Goal: Task Accomplishment & Management: Use online tool/utility

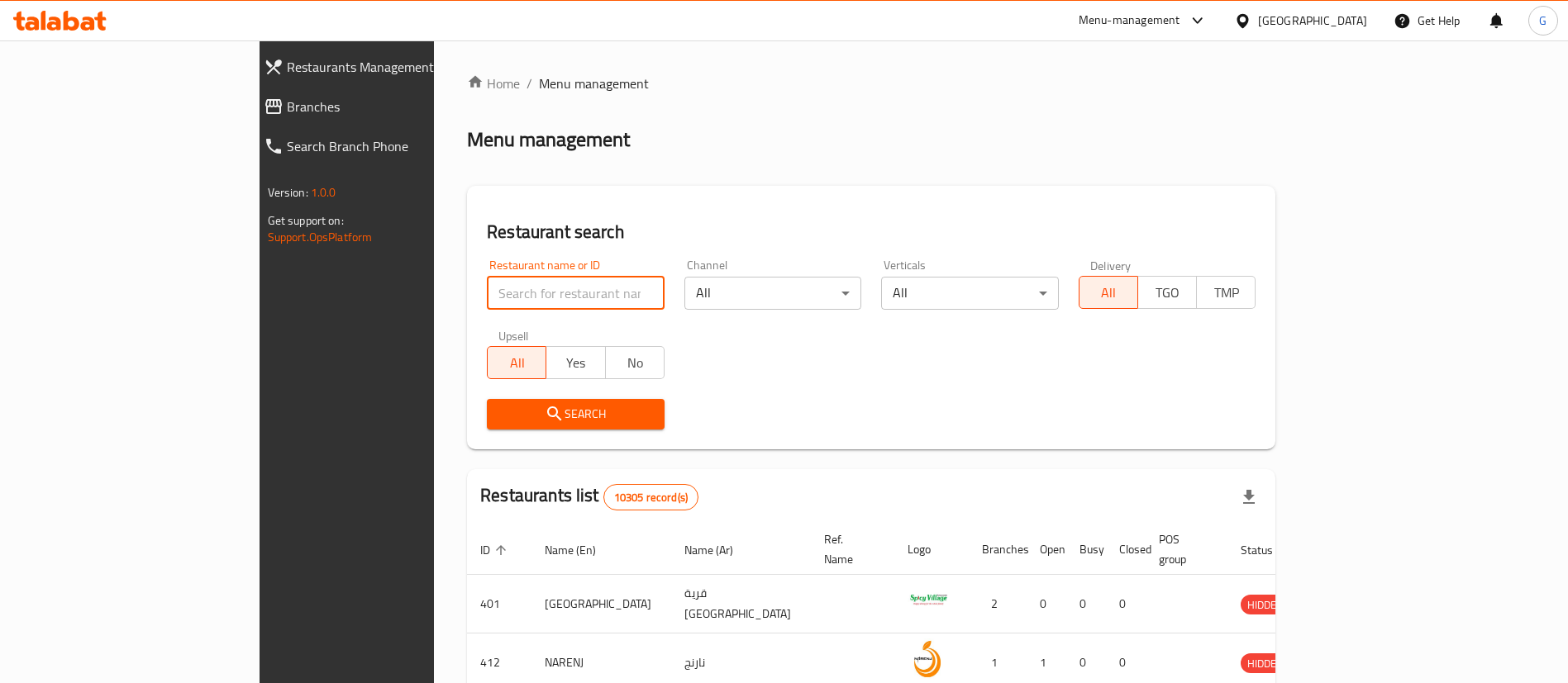
click at [509, 299] on input "search" at bounding box center [575, 293] width 177 height 33
click at [487, 301] on input "search" at bounding box center [575, 293] width 177 height 33
type input "furat"
click at [502, 416] on span "Search" at bounding box center [575, 414] width 151 height 21
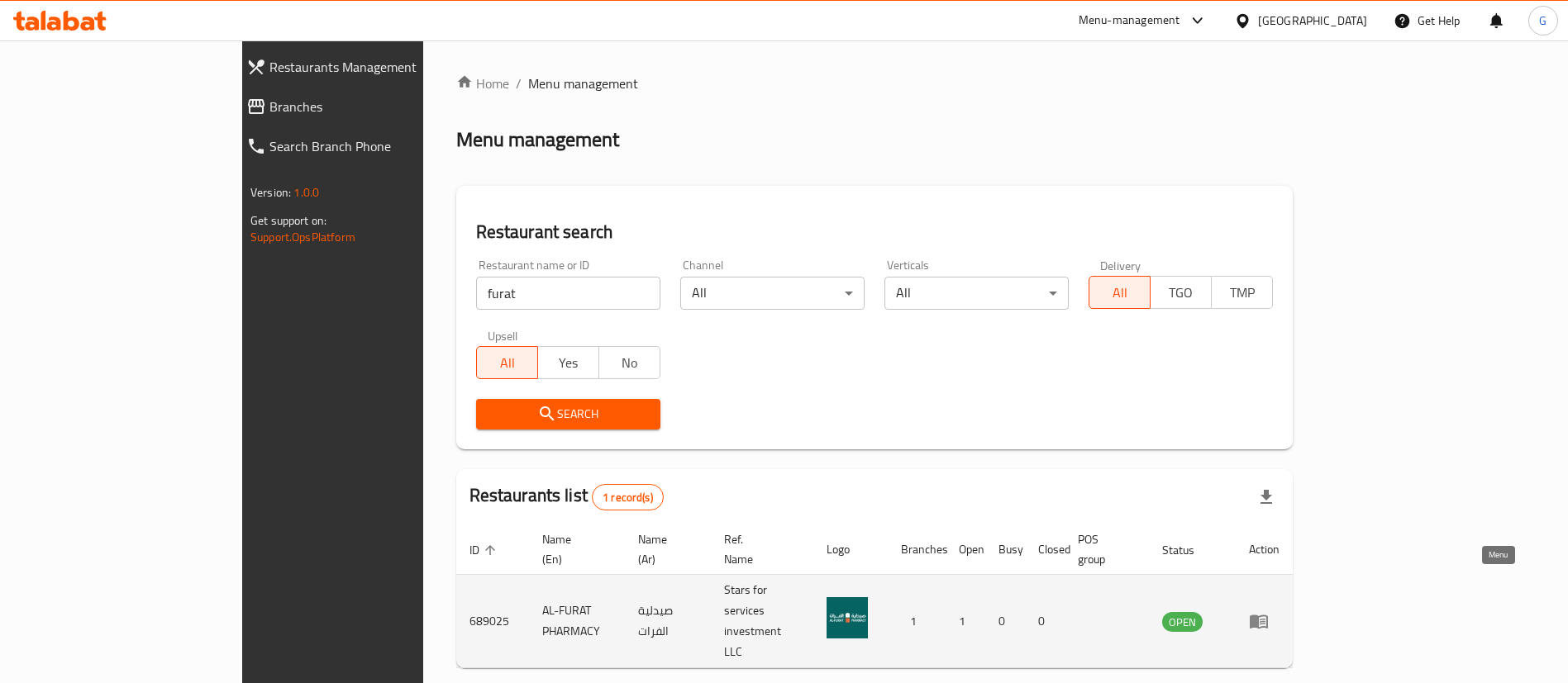
click at [1268, 616] on icon "enhanced table" at bounding box center [1258, 623] width 18 height 14
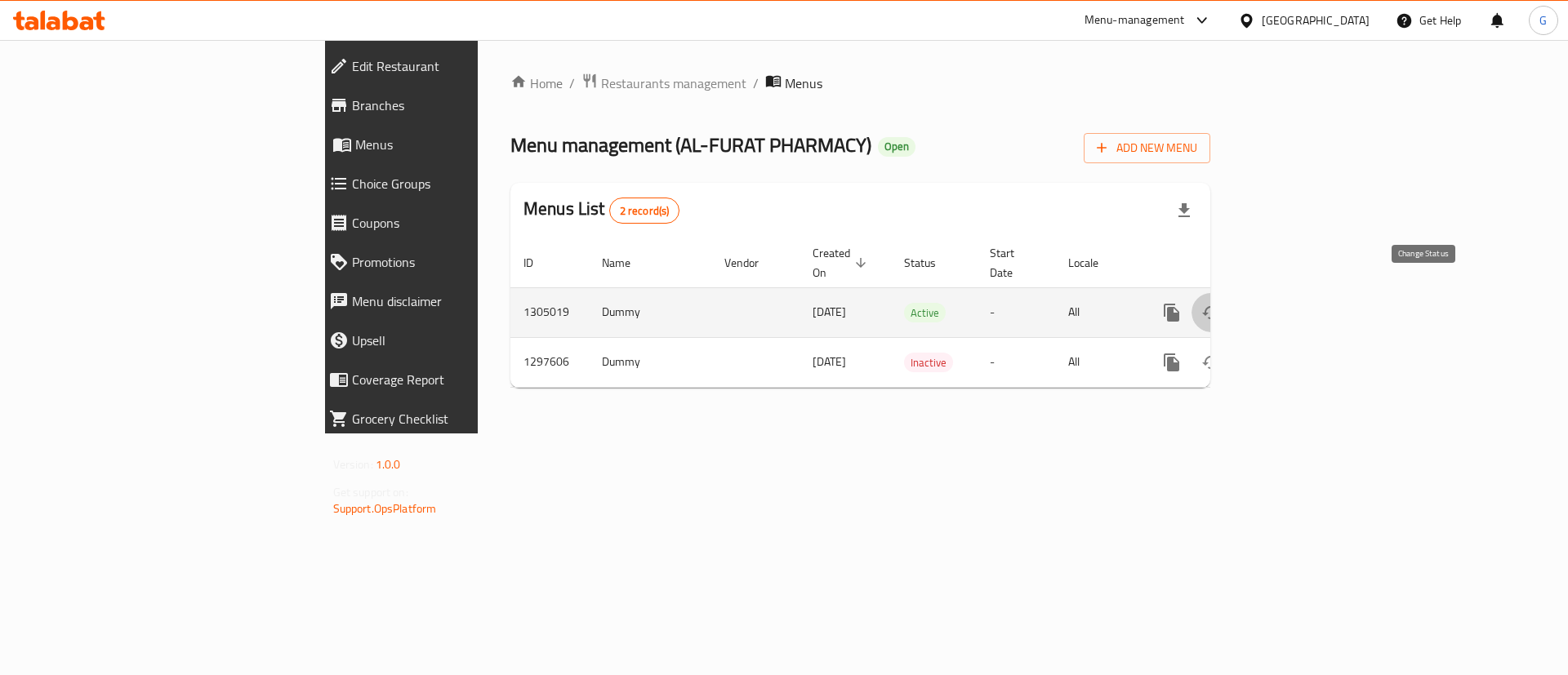
click at [1221, 303] on icon "enhanced table" at bounding box center [1211, 313] width 20 height 20
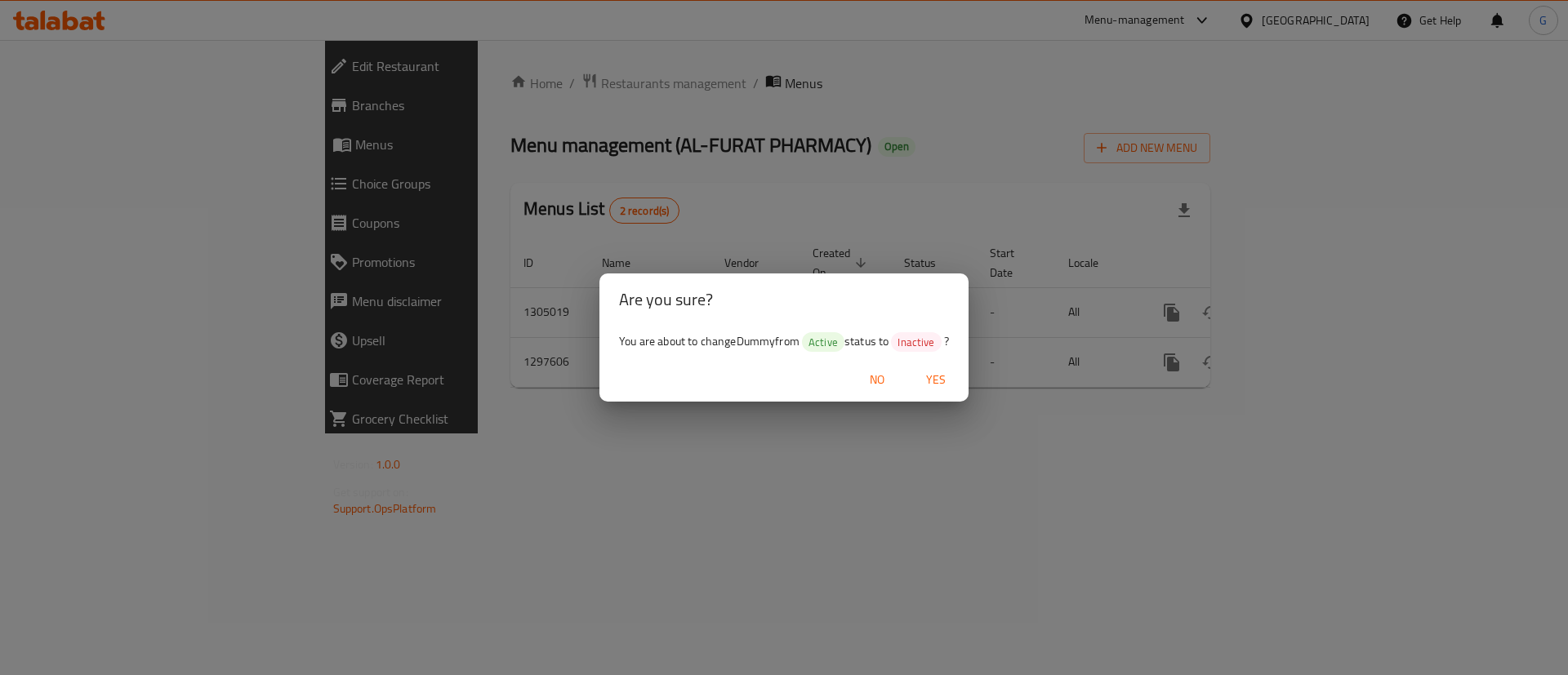
click at [942, 377] on span "Yes" at bounding box center [936, 380] width 39 height 21
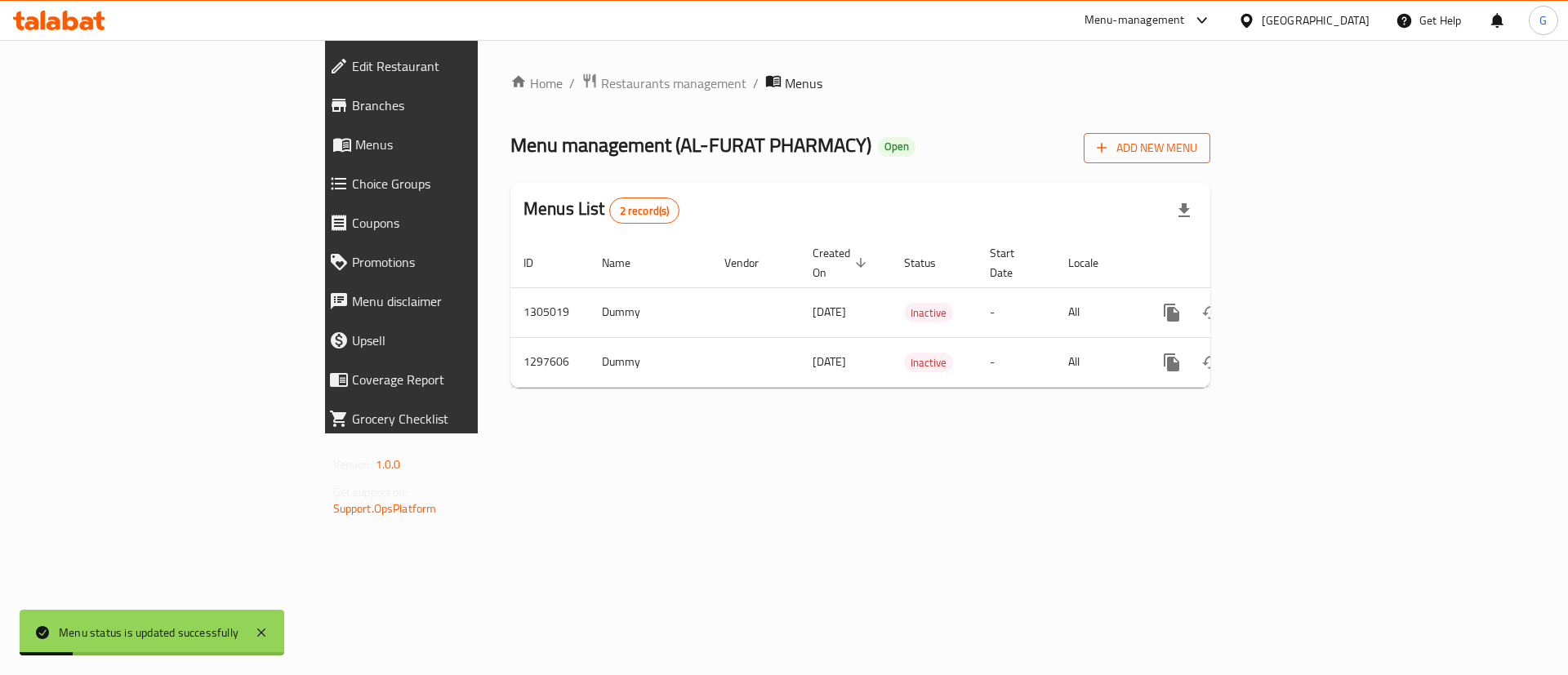
click at [1197, 158] on span "Add New Menu" at bounding box center [1146, 148] width 101 height 21
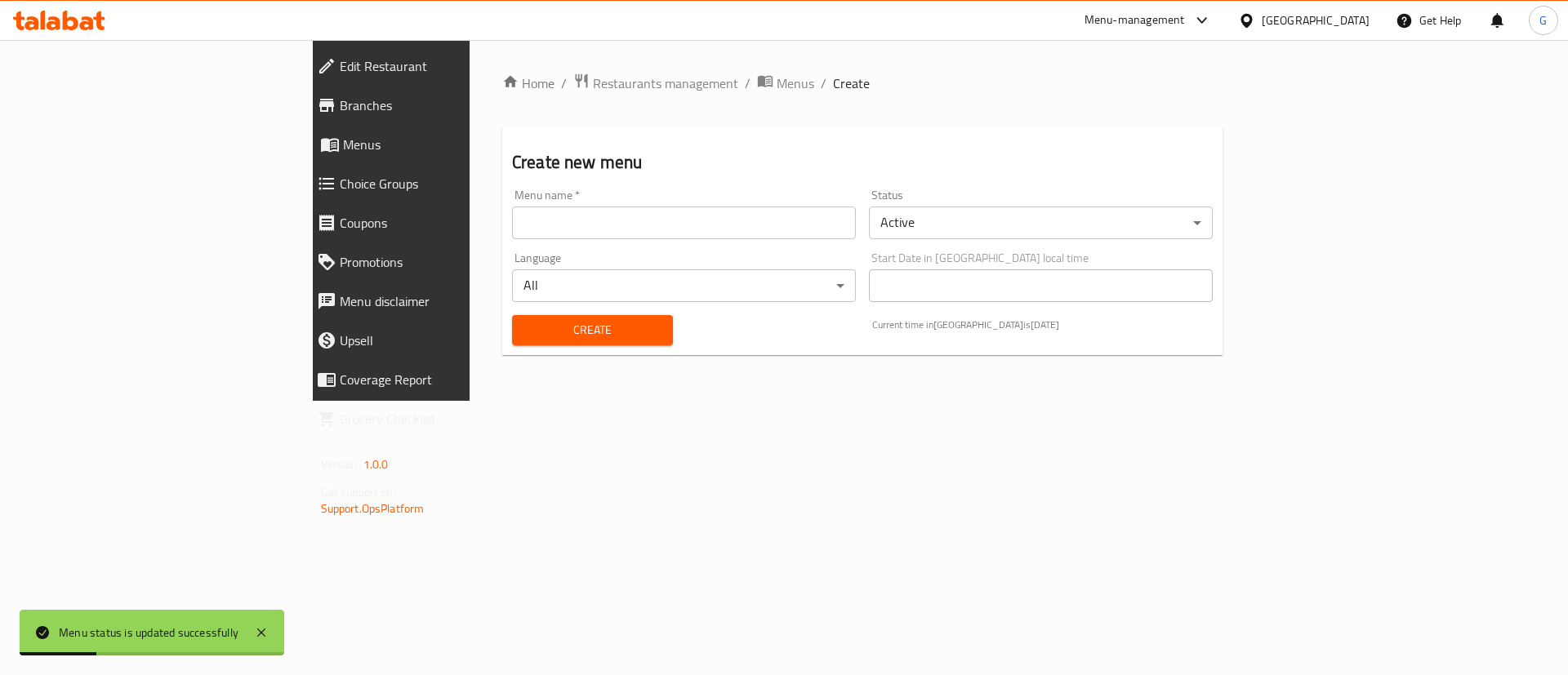
click at [665, 215] on input "text" at bounding box center [683, 222] width 343 height 32
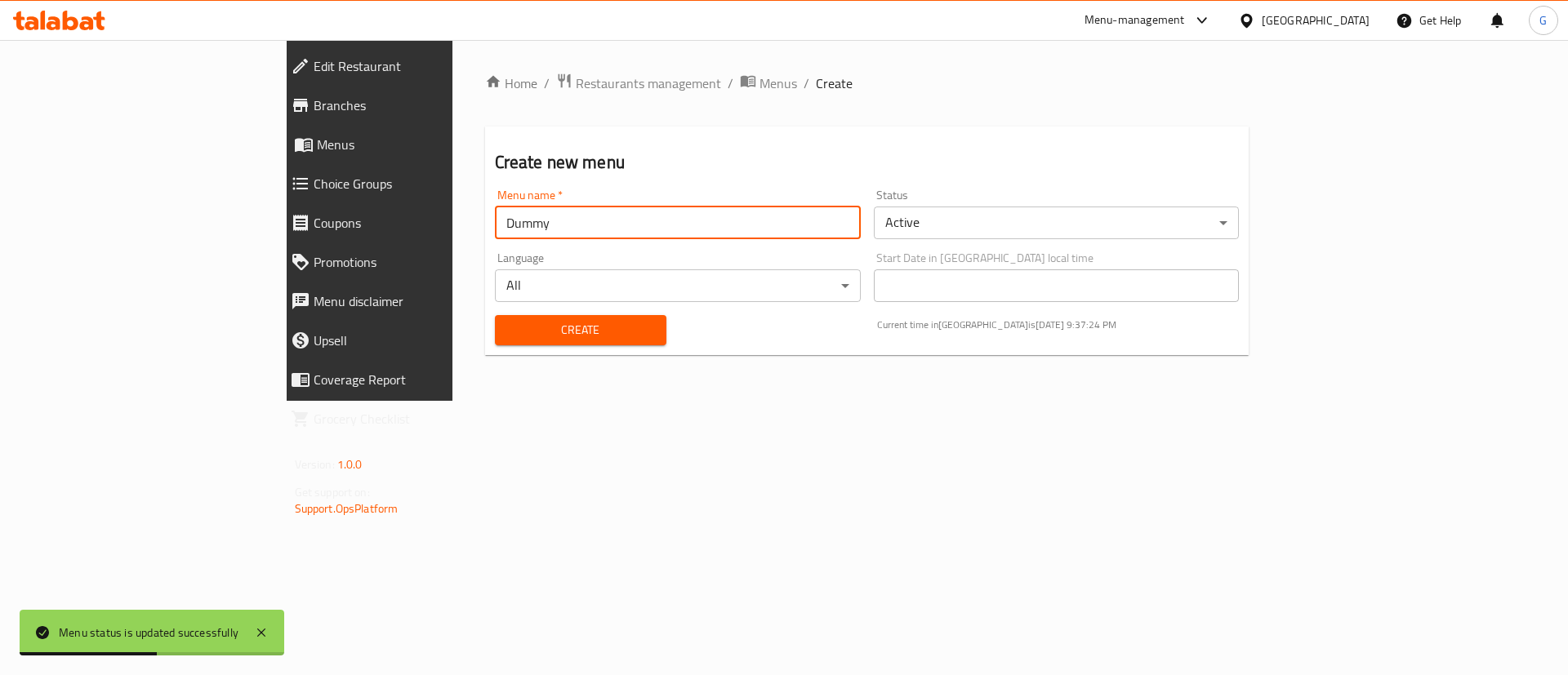
type input "Dummy"
click at [569, 323] on span "Create" at bounding box center [580, 330] width 146 height 21
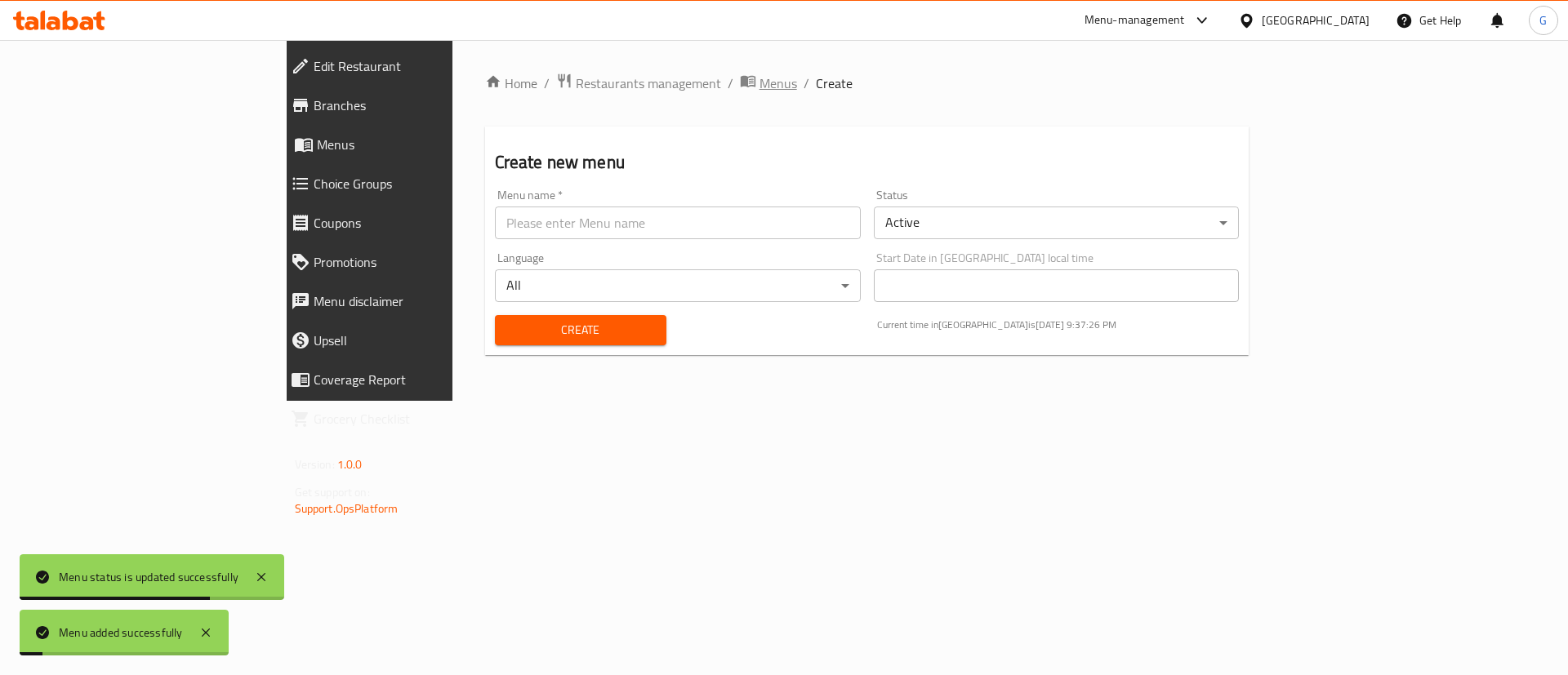
click at [759, 88] on span "Menus" at bounding box center [778, 83] width 37 height 20
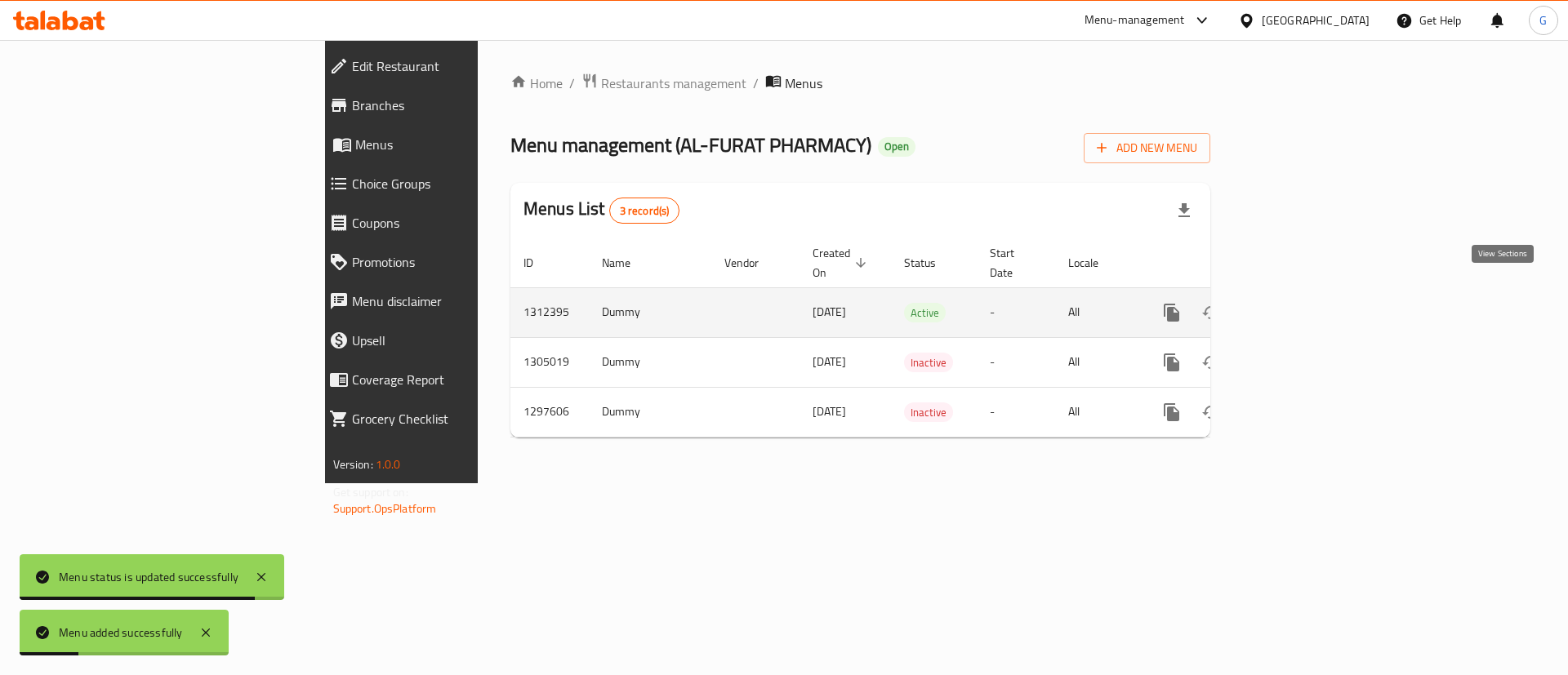
click at [1297, 305] on icon "enhanced table" at bounding box center [1289, 312] width 15 height 15
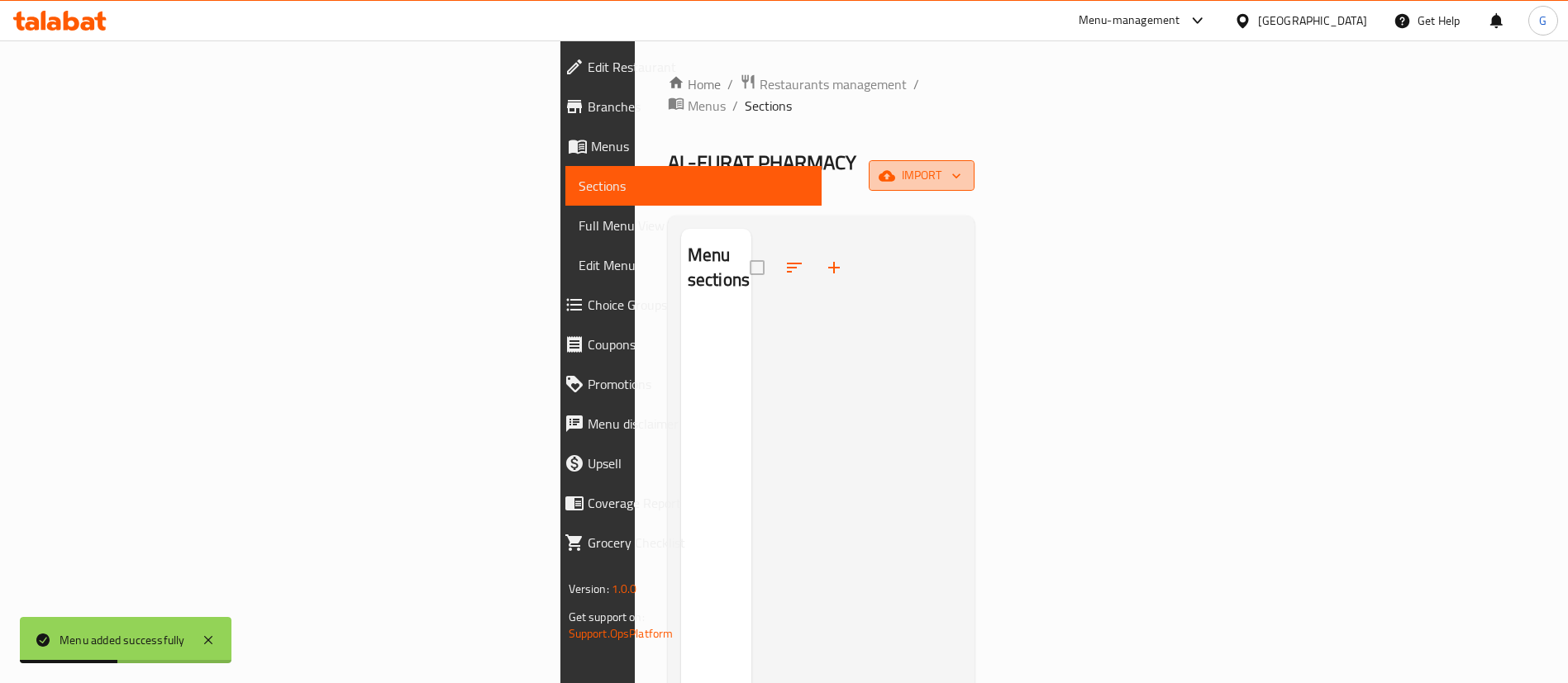
click at [964, 167] on icon "button" at bounding box center [956, 175] width 17 height 17
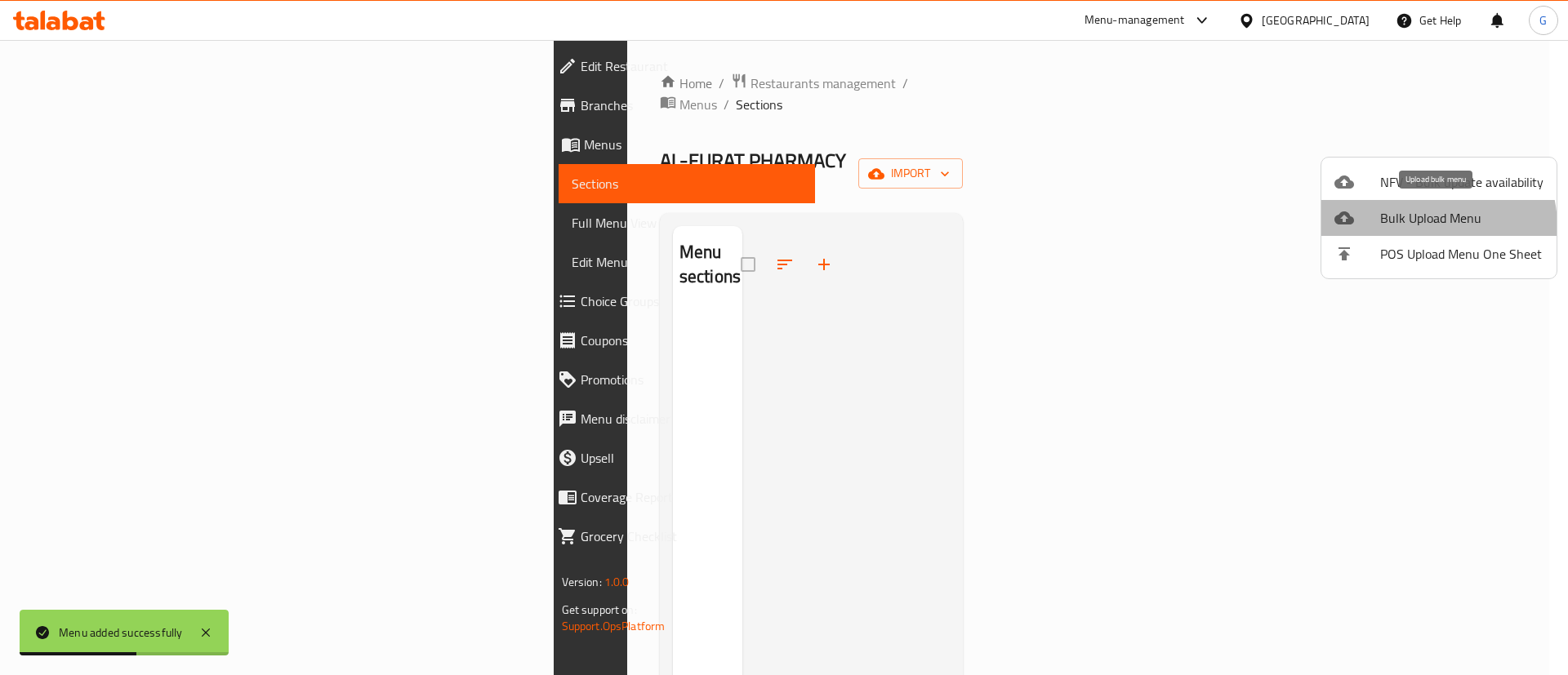
click at [1419, 227] on span "Bulk Upload Menu" at bounding box center [1461, 218] width 163 height 20
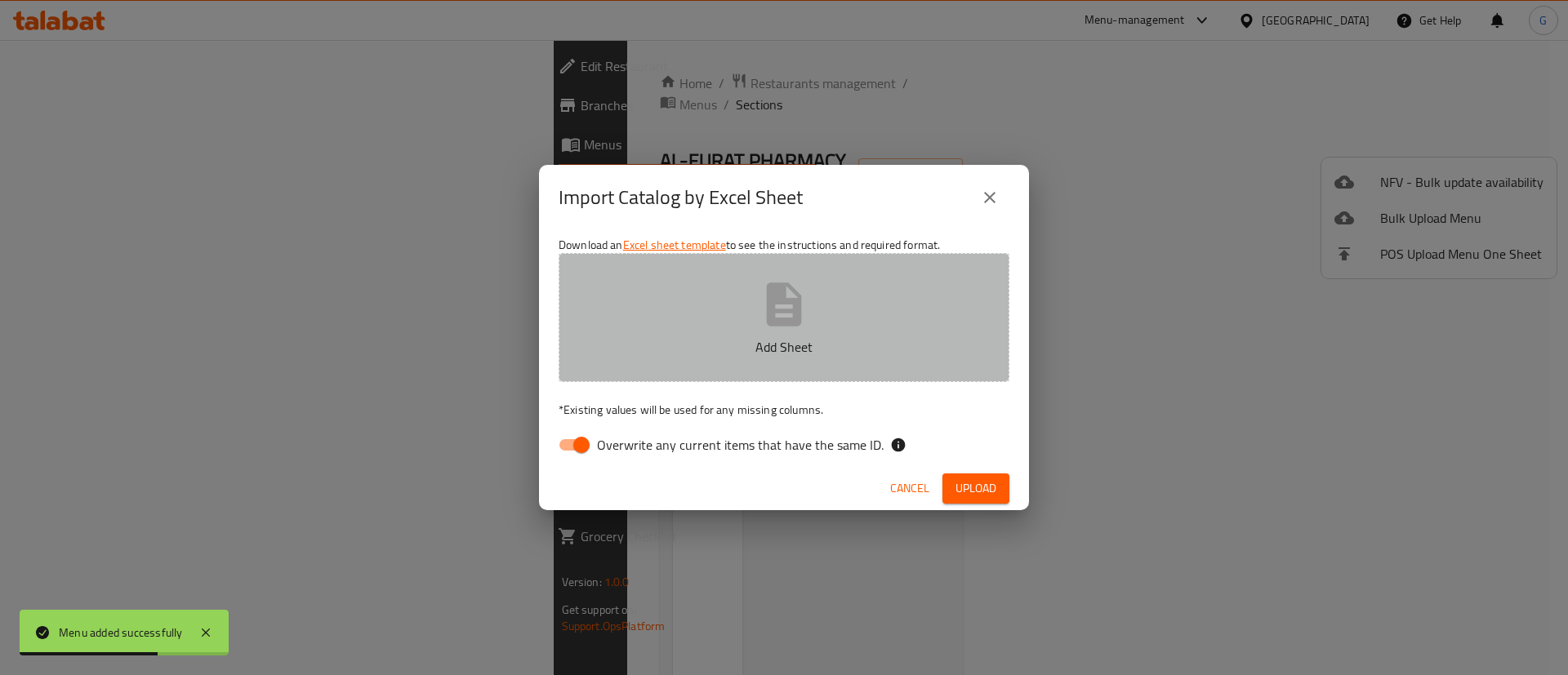
click at [793, 329] on icon "button" at bounding box center [784, 304] width 52 height 52
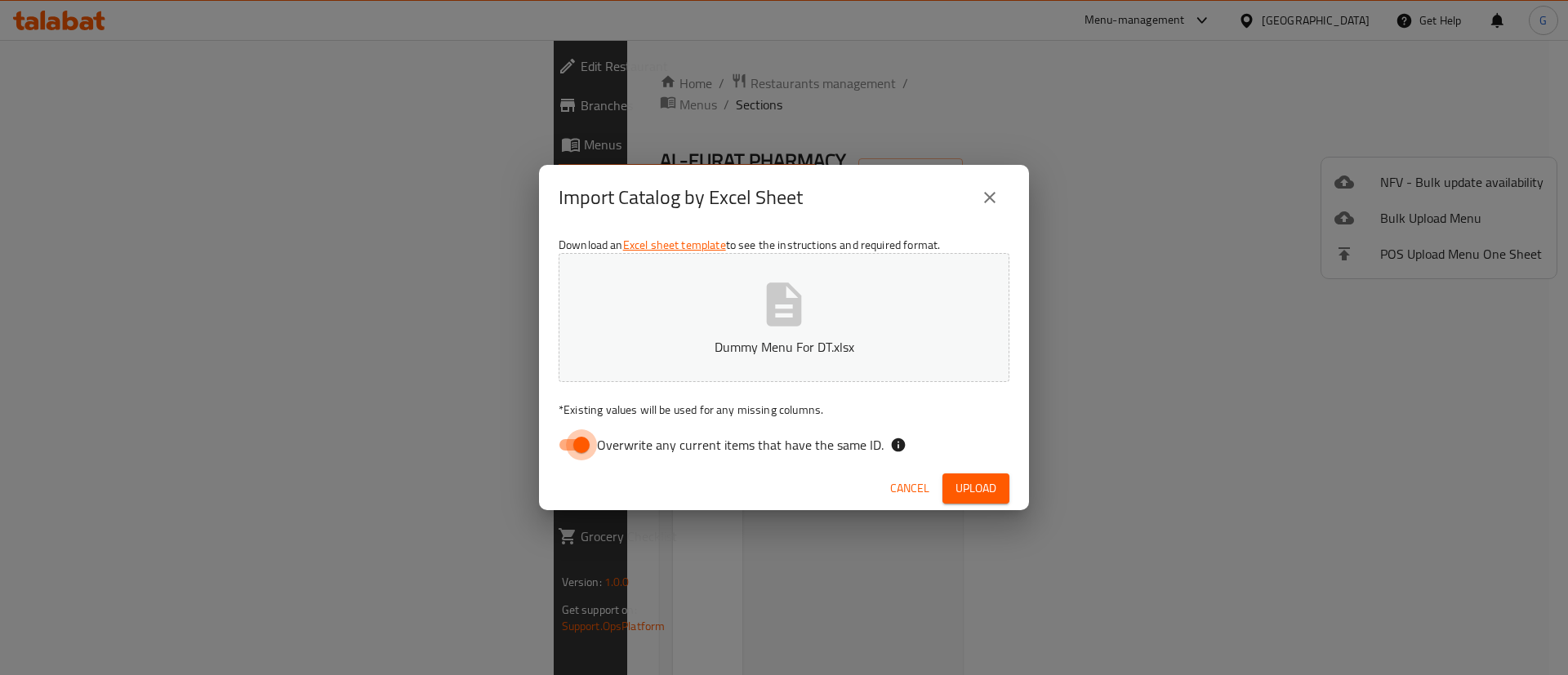
click at [571, 448] on input "Overwrite any current items that have the same ID." at bounding box center [581, 445] width 93 height 31
checkbox input "false"
click at [981, 497] on span "Upload" at bounding box center [976, 488] width 41 height 21
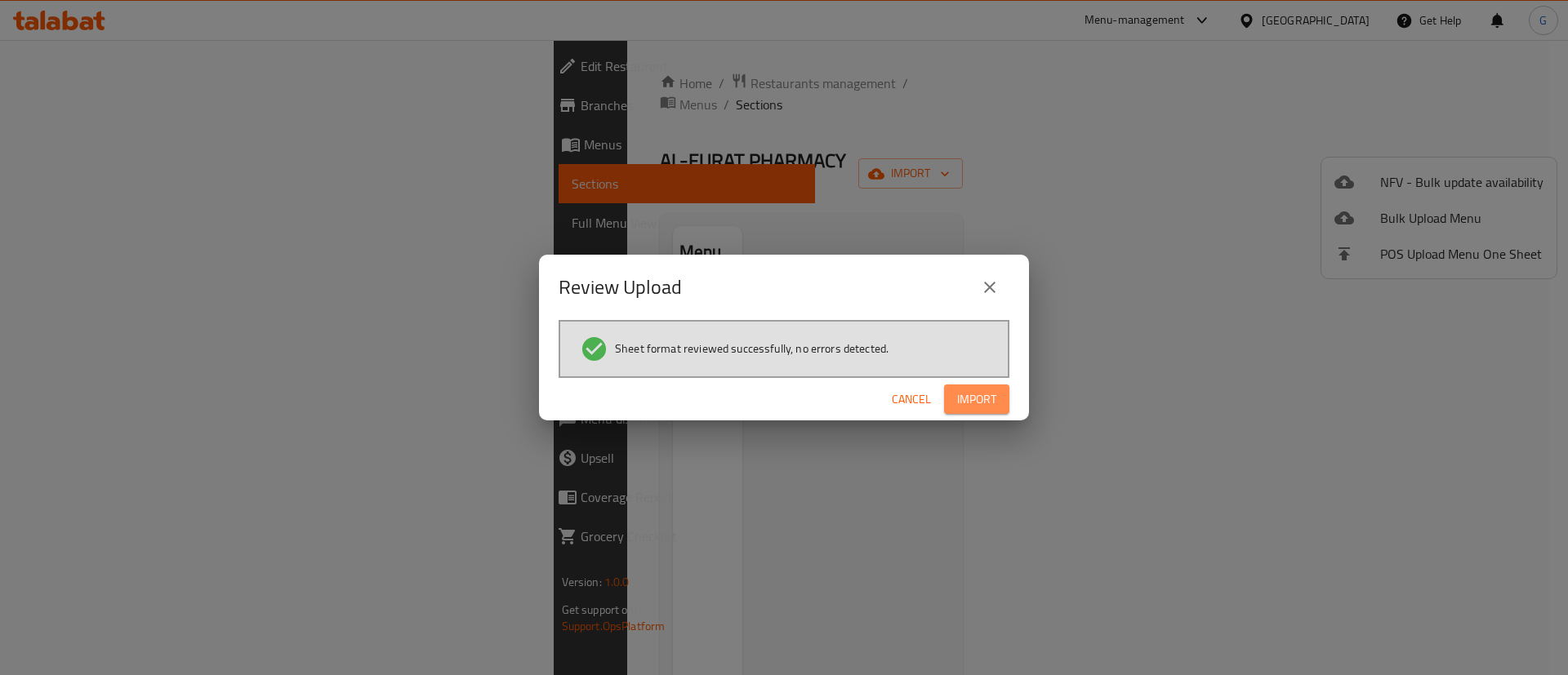
click at [991, 392] on span "Import" at bounding box center [976, 399] width 39 height 21
